Goal: Task Accomplishment & Management: Use online tool/utility

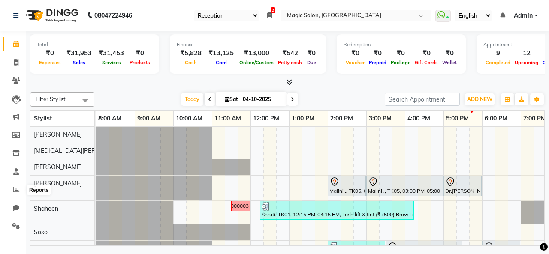
select select "56"
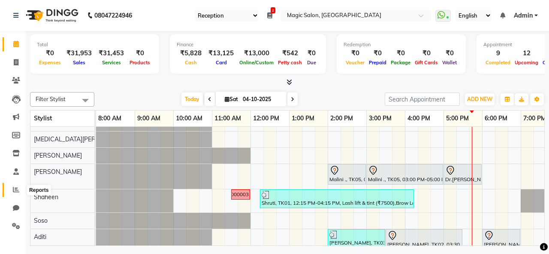
click at [15, 189] on icon at bounding box center [16, 189] width 6 height 6
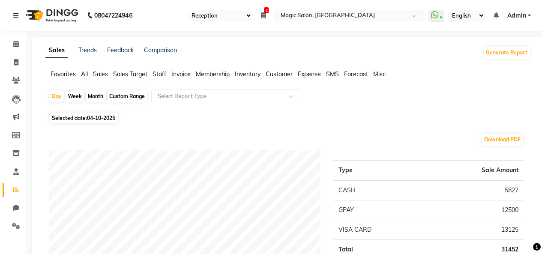
click at [95, 98] on div "Month" at bounding box center [96, 96] width 20 height 12
select select "10"
select select "2025"
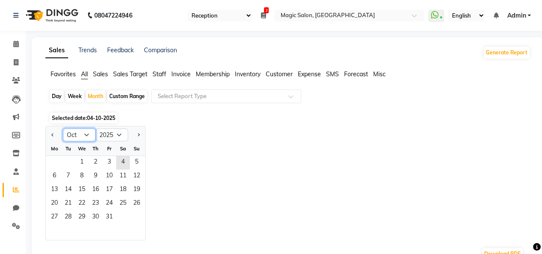
click at [85, 135] on select "Jan Feb Mar Apr May Jun [DATE] Aug Sep Oct Nov Dec" at bounding box center [79, 135] width 33 height 13
select select "9"
click at [63, 129] on select "Jan Feb Mar Apr May Jun [DATE] Aug Sep Oct Nov Dec" at bounding box center [79, 135] width 33 height 13
click at [55, 160] on span "1" at bounding box center [55, 163] width 14 height 14
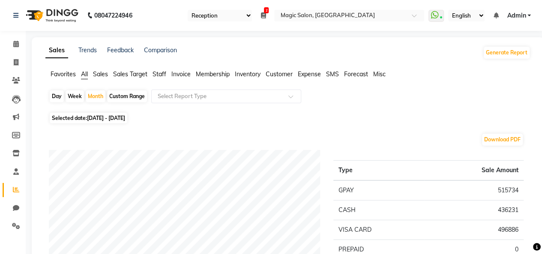
click at [99, 75] on span "Sales" at bounding box center [100, 74] width 15 height 8
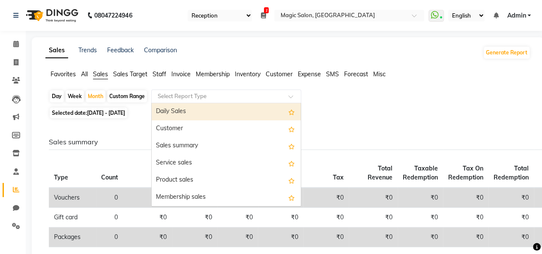
click at [216, 96] on input "text" at bounding box center [217, 96] width 123 height 9
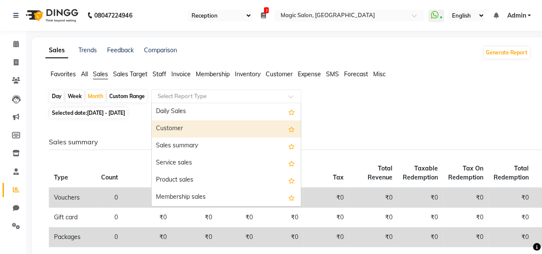
click at [178, 129] on div "Customer" at bounding box center [226, 128] width 149 height 17
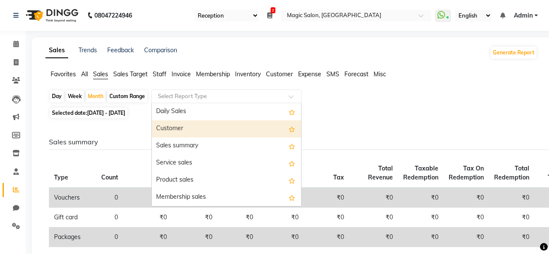
select select "full_report"
select select "csv"
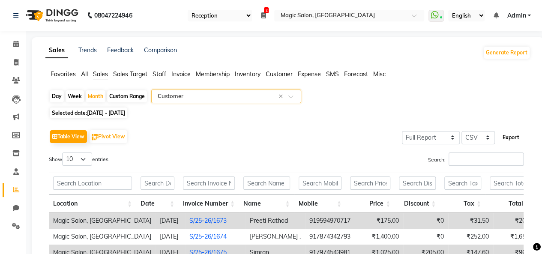
click at [517, 138] on button "Export" at bounding box center [511, 137] width 24 height 15
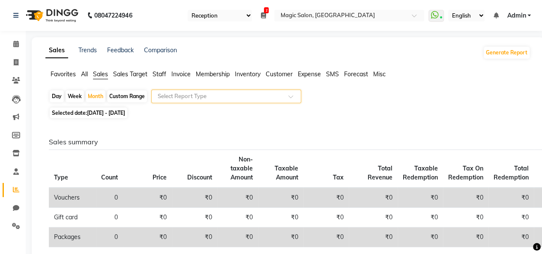
click at [276, 96] on input "text" at bounding box center [217, 96] width 123 height 9
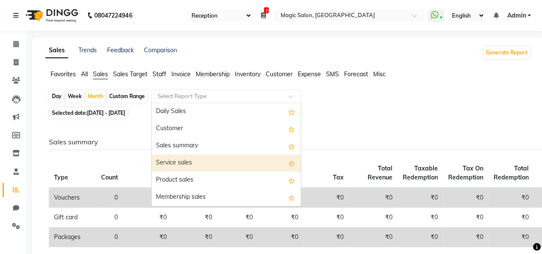
click at [186, 159] on div "Service sales" at bounding box center [226, 163] width 149 height 17
select select "full_report"
select select "csv"
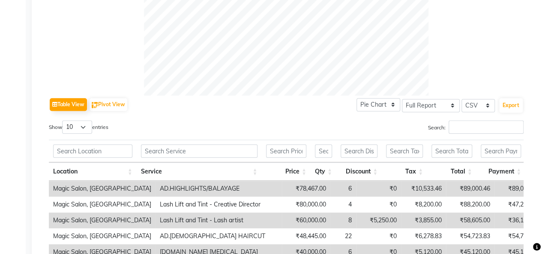
scroll to position [328, 0]
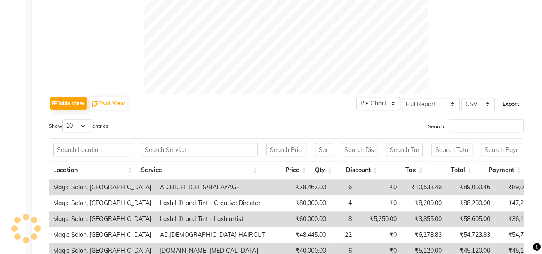
click at [519, 99] on button "Export" at bounding box center [511, 104] width 24 height 15
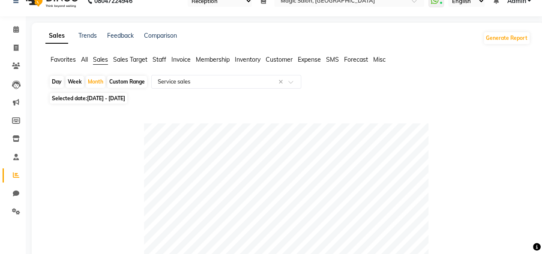
scroll to position [0, 0]
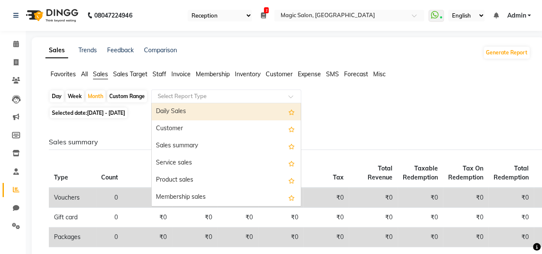
click at [293, 95] on span at bounding box center [293, 99] width 11 height 9
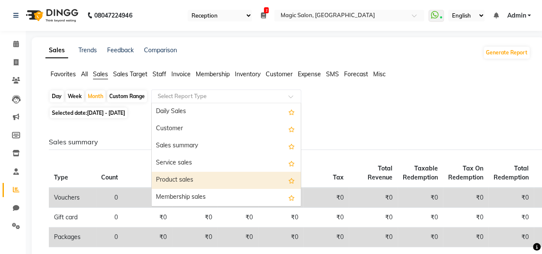
click at [181, 178] on div "Product sales" at bounding box center [226, 180] width 149 height 17
select select "full_report"
select select "csv"
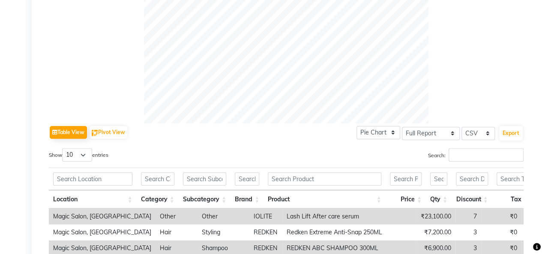
scroll to position [311, 0]
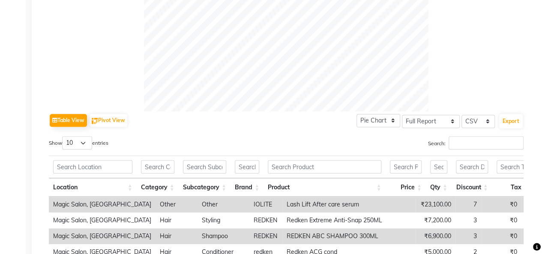
click at [511, 155] on div "Location Category Subcategory Brand Product Price Qty Discount Tax Total" at bounding box center [286, 175] width 475 height 44
click at [515, 123] on button "Export" at bounding box center [511, 121] width 24 height 15
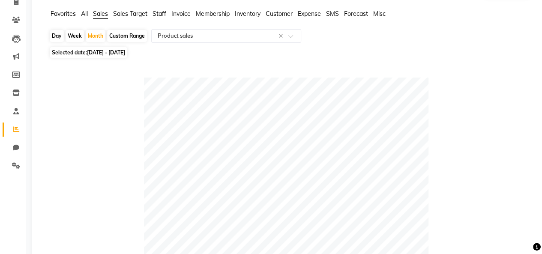
scroll to position [0, 0]
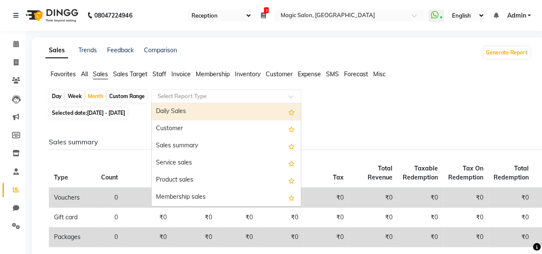
click at [254, 96] on input "text" at bounding box center [217, 96] width 123 height 9
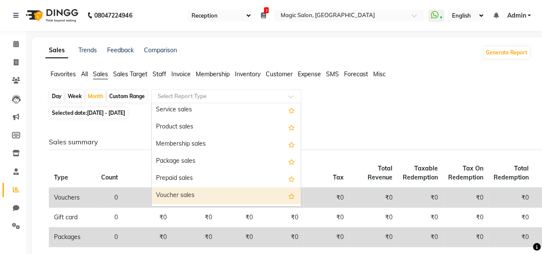
scroll to position [54, 0]
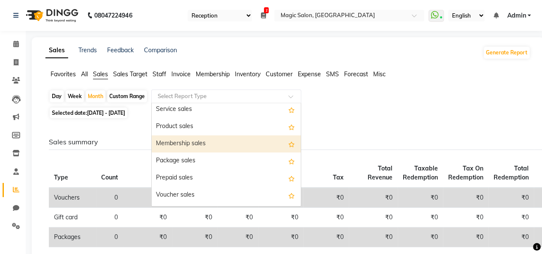
click at [175, 139] on div "Membership sales" at bounding box center [226, 143] width 149 height 17
select select "full_report"
select select "csv"
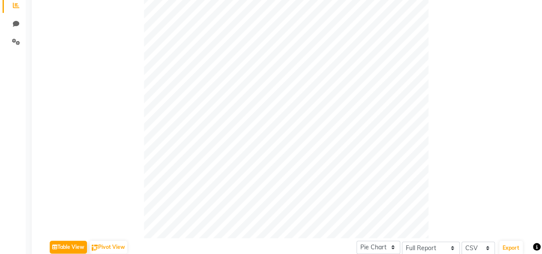
scroll to position [0, 0]
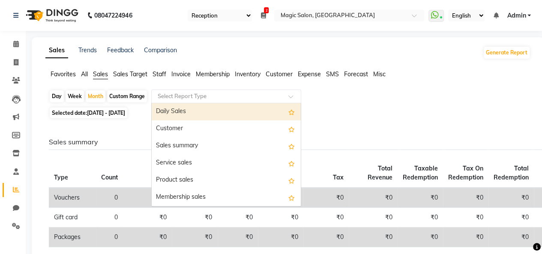
click at [262, 95] on input "text" at bounding box center [217, 96] width 123 height 9
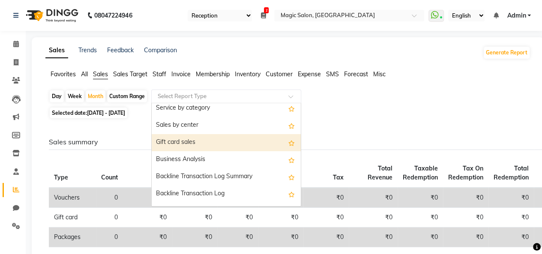
scroll to position [206, 0]
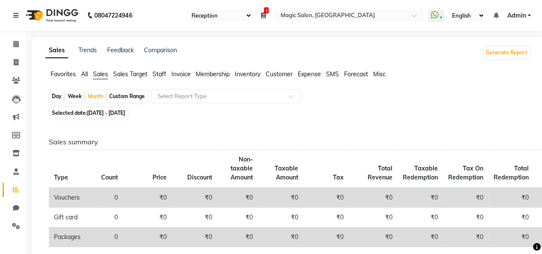
click at [162, 72] on span "Staff" at bounding box center [160, 74] width 14 height 8
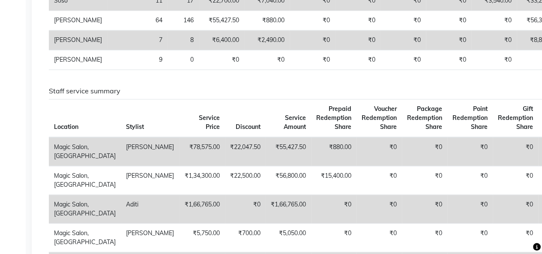
scroll to position [478, 0]
